Goal: Information Seeking & Learning: Learn about a topic

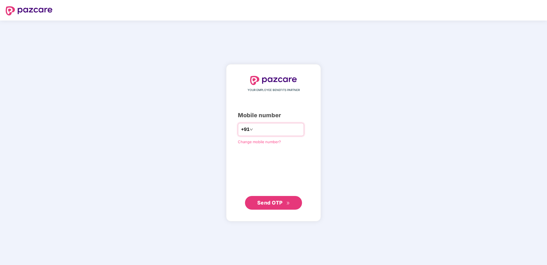
click at [267, 131] on input "number" at bounding box center [277, 129] width 47 height 9
type input "**********"
click at [272, 204] on span "Send OTP" at bounding box center [269, 203] width 25 height 6
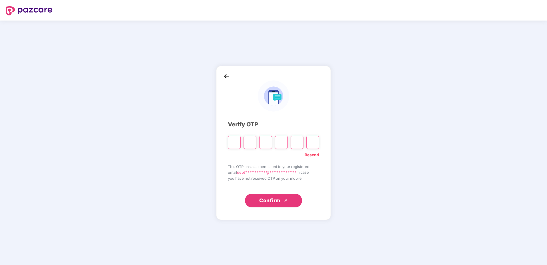
type input "*"
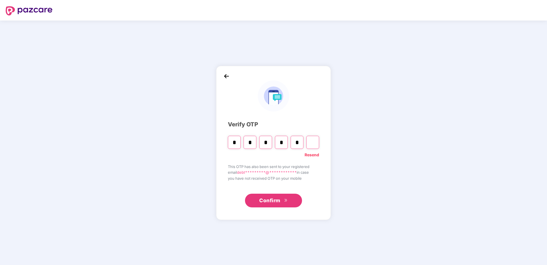
type input "*"
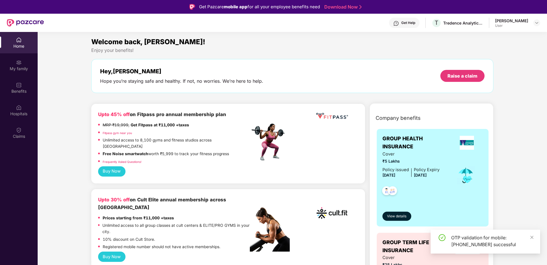
click at [528, 25] on div "User" at bounding box center [511, 25] width 33 height 5
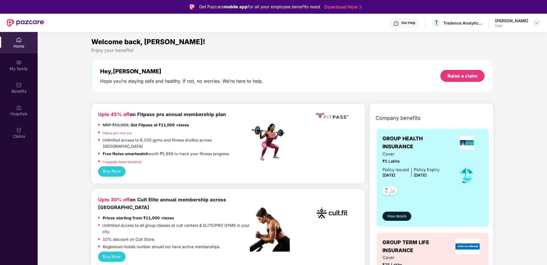
click at [535, 22] on img at bounding box center [536, 23] width 5 height 5
click at [23, 60] on div "My family" at bounding box center [19, 64] width 38 height 21
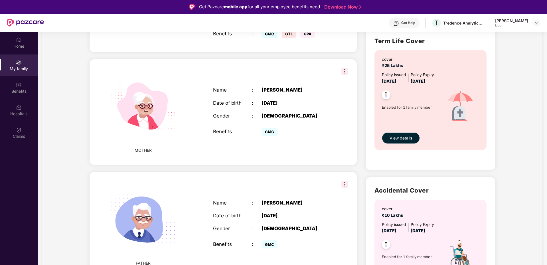
scroll to position [143, 0]
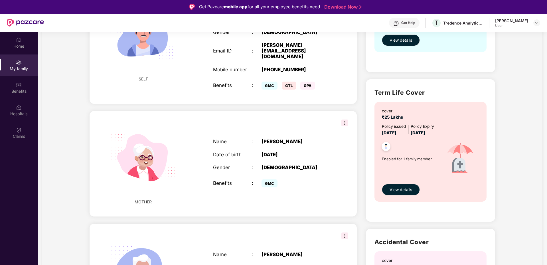
click at [342, 119] on img at bounding box center [344, 122] width 7 height 7
click at [302, 120] on div "MOTHER Name : [PERSON_NAME] Date of birth : [DEMOGRAPHIC_DATA] Gender : [DEMOGR…" at bounding box center [223, 163] width 267 height 105
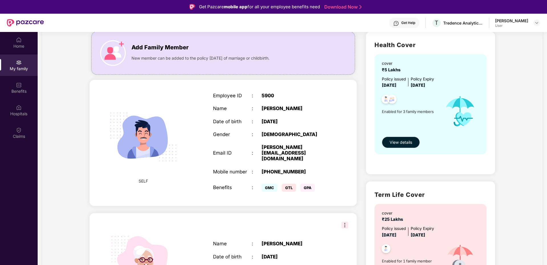
scroll to position [0, 0]
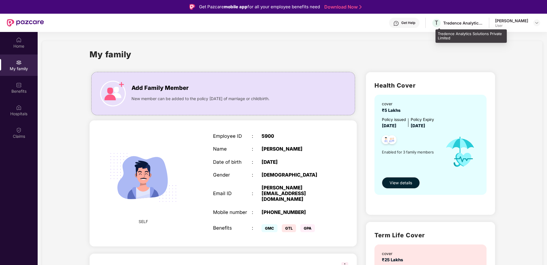
click at [469, 20] on div "Tredence Analytics Solutions Private Limited" at bounding box center [463, 22] width 40 height 5
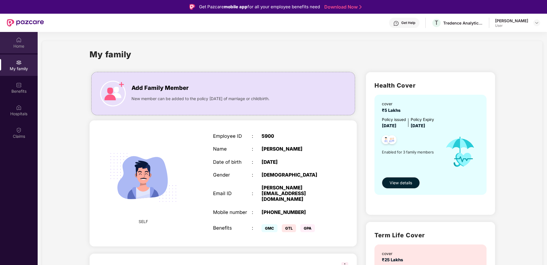
click at [30, 37] on div "Home" at bounding box center [19, 42] width 38 height 21
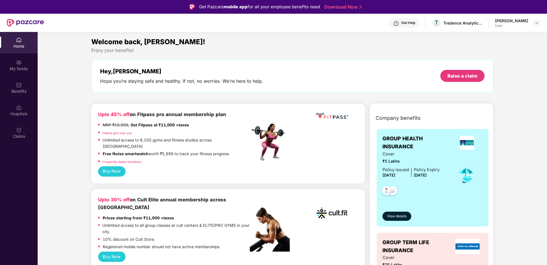
click at [18, 76] on div "Home My family Benefits Hospitals Claims" at bounding box center [19, 88] width 38 height 113
click at [21, 67] on div "My family" at bounding box center [19, 69] width 38 height 6
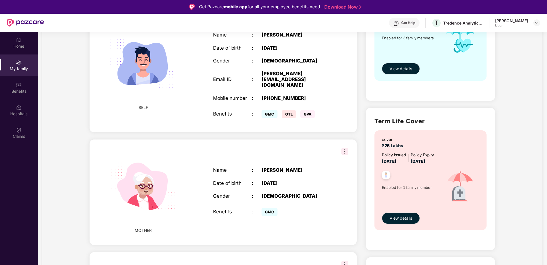
scroll to position [240, 0]
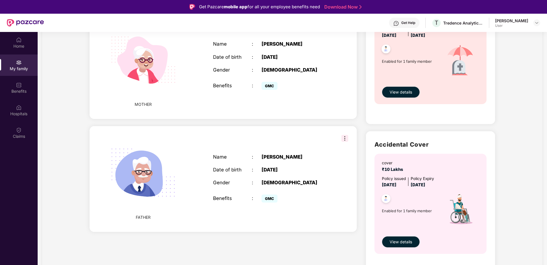
click at [145, 178] on img at bounding box center [143, 173] width 82 height 82
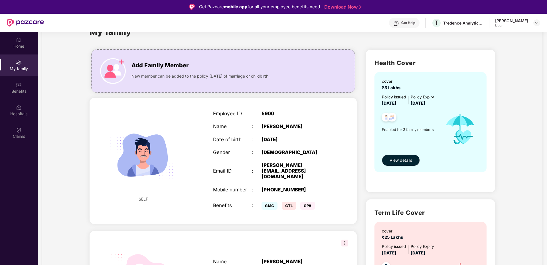
scroll to position [12, 0]
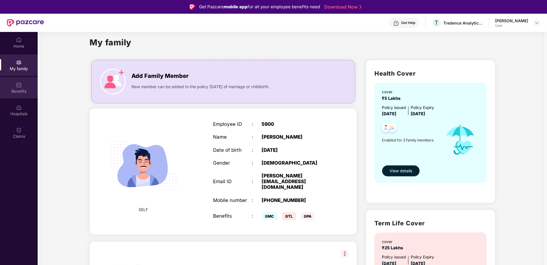
click at [25, 85] on div "Benefits" at bounding box center [19, 87] width 38 height 21
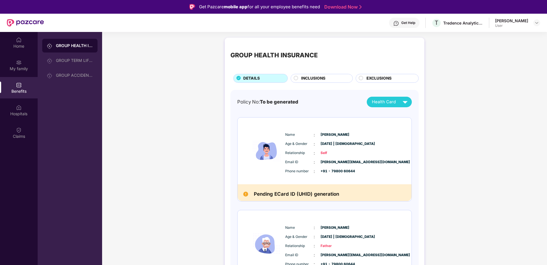
click at [403, 105] on img at bounding box center [405, 102] width 10 height 10
click at [307, 76] on span "INCLUSIONS" at bounding box center [313, 78] width 24 height 6
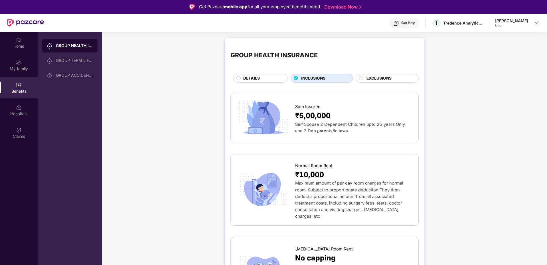
click at [381, 80] on span "EXCLUSIONS" at bounding box center [378, 78] width 25 height 6
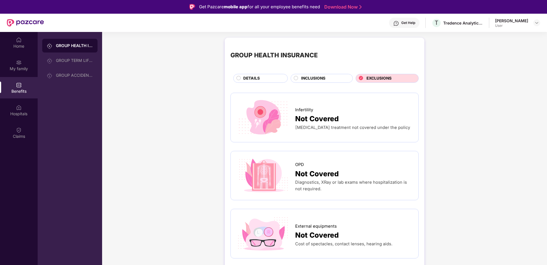
click at [263, 76] on div "DETAILS" at bounding box center [262, 78] width 44 height 7
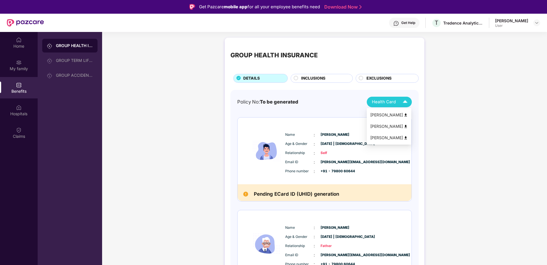
click at [392, 103] on span "Health Card" at bounding box center [384, 102] width 24 height 7
click at [391, 112] on div "[PERSON_NAME]" at bounding box center [389, 115] width 38 height 6
click at [56, 74] on div "GROUP ACCIDENTAL INSURANCE" at bounding box center [74, 75] width 37 height 5
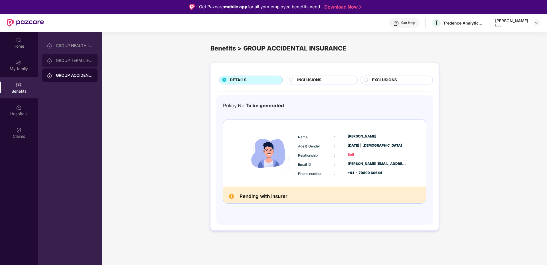
click at [56, 65] on div "GROUP TERM LIFE INSURANCE" at bounding box center [69, 61] width 55 height 14
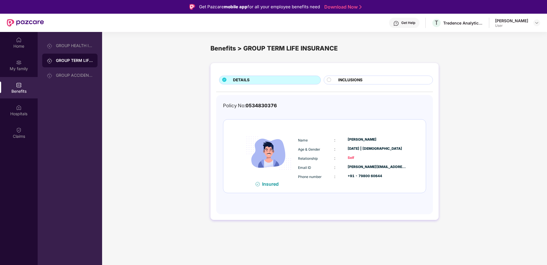
click at [64, 56] on div "GROUP TERM LIFE INSURANCE" at bounding box center [69, 61] width 55 height 14
click at [67, 48] on div "GROUP HEALTH INSURANCE" at bounding box center [69, 46] width 55 height 14
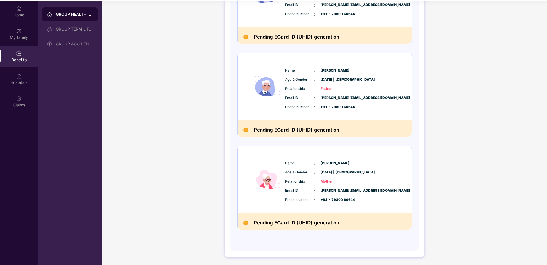
scroll to position [32, 0]
